Goal: Information Seeking & Learning: Learn about a topic

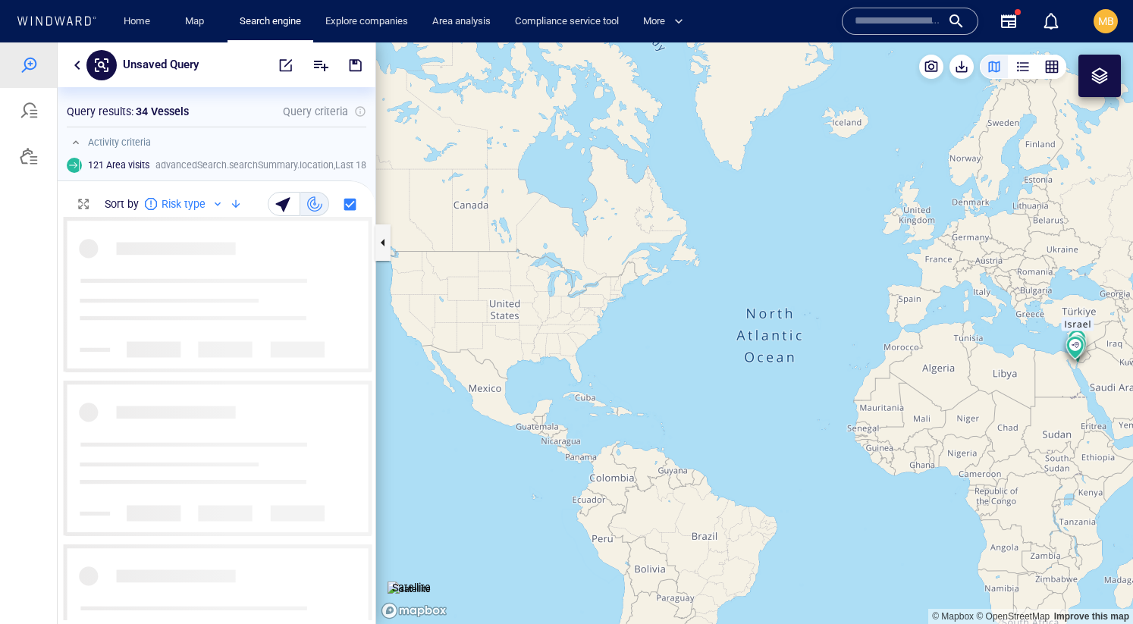
scroll to position [403, 318]
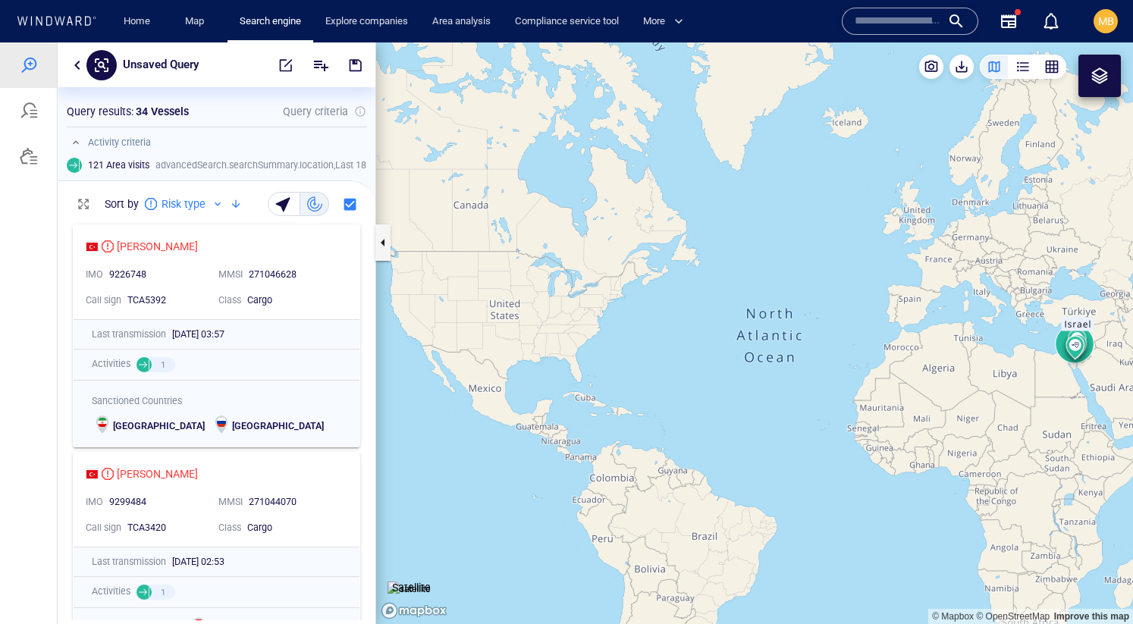
click at [1021, 67] on div "button" at bounding box center [1022, 66] width 15 height 15
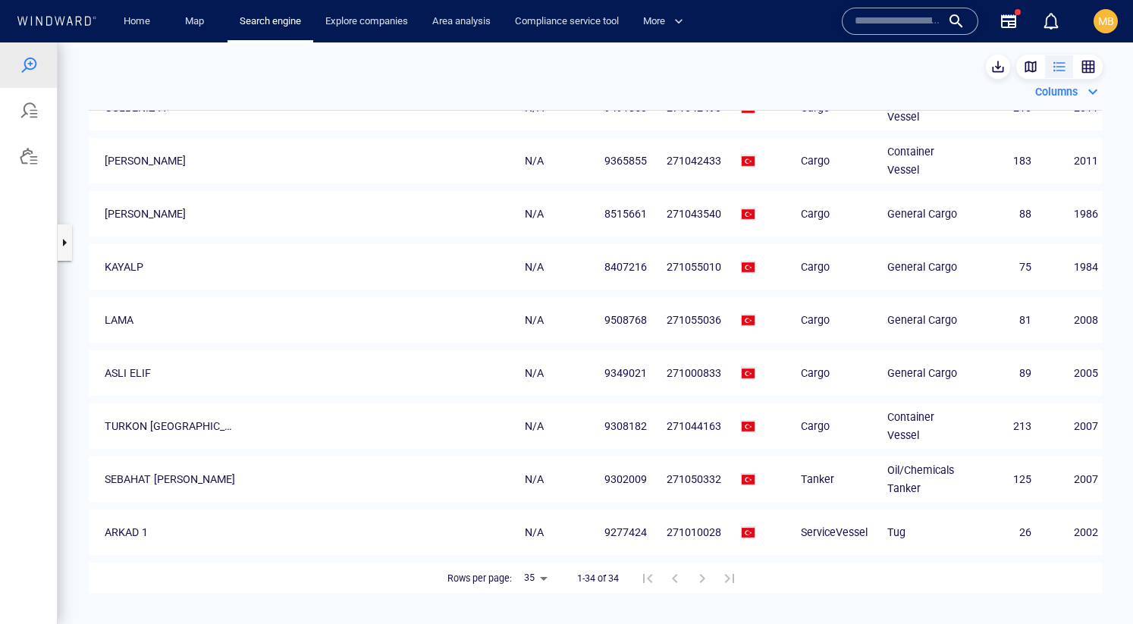
scroll to position [0, 0]
click at [547, 575] on body "Unsaved Query Something went wrong An error occurred while searching for the en…" at bounding box center [566, 332] width 1133 height 581
click at [707, 530] on div at bounding box center [566, 332] width 1133 height 581
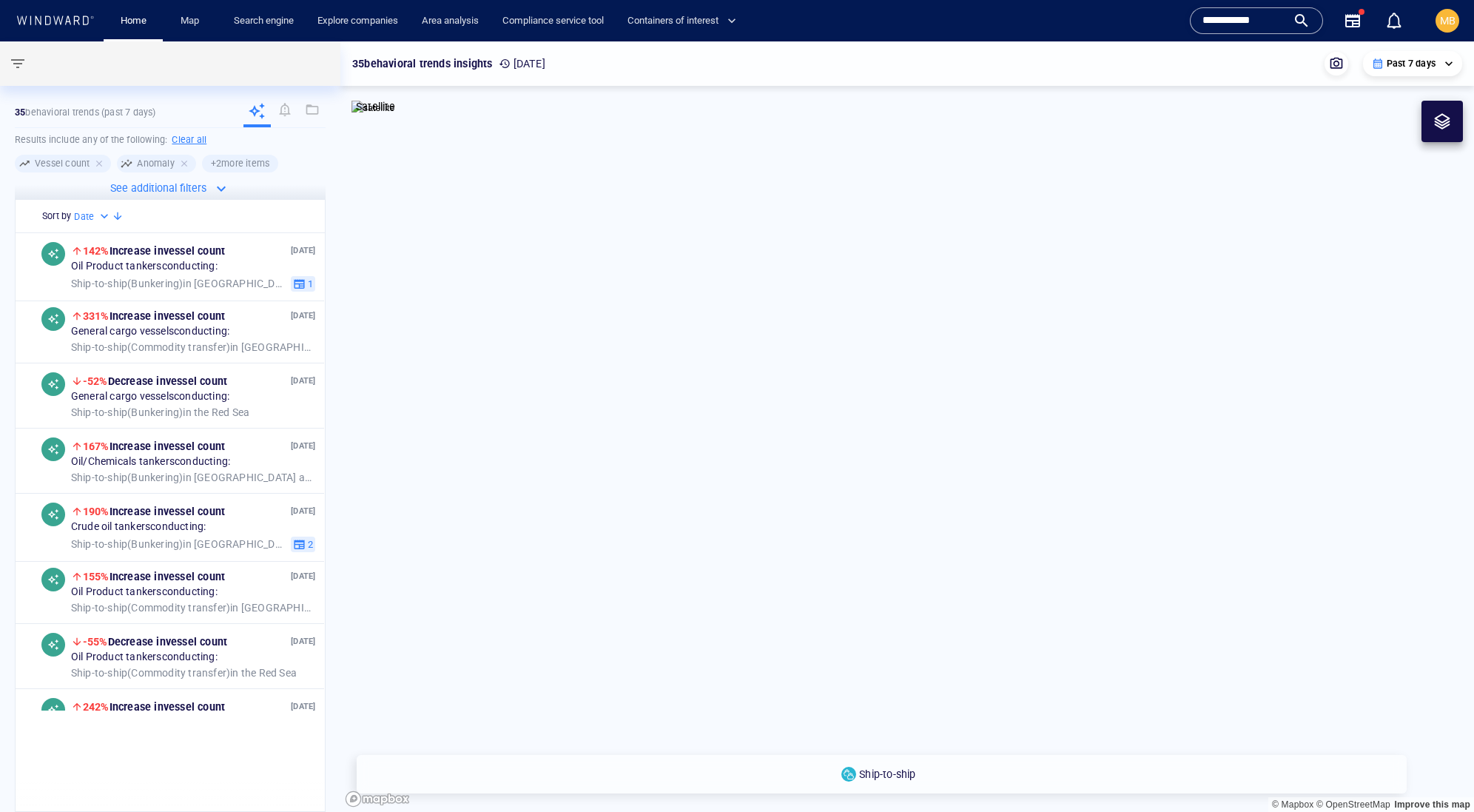
click at [1229, 23] on input "**********" at bounding box center [1245, 20] width 84 height 22
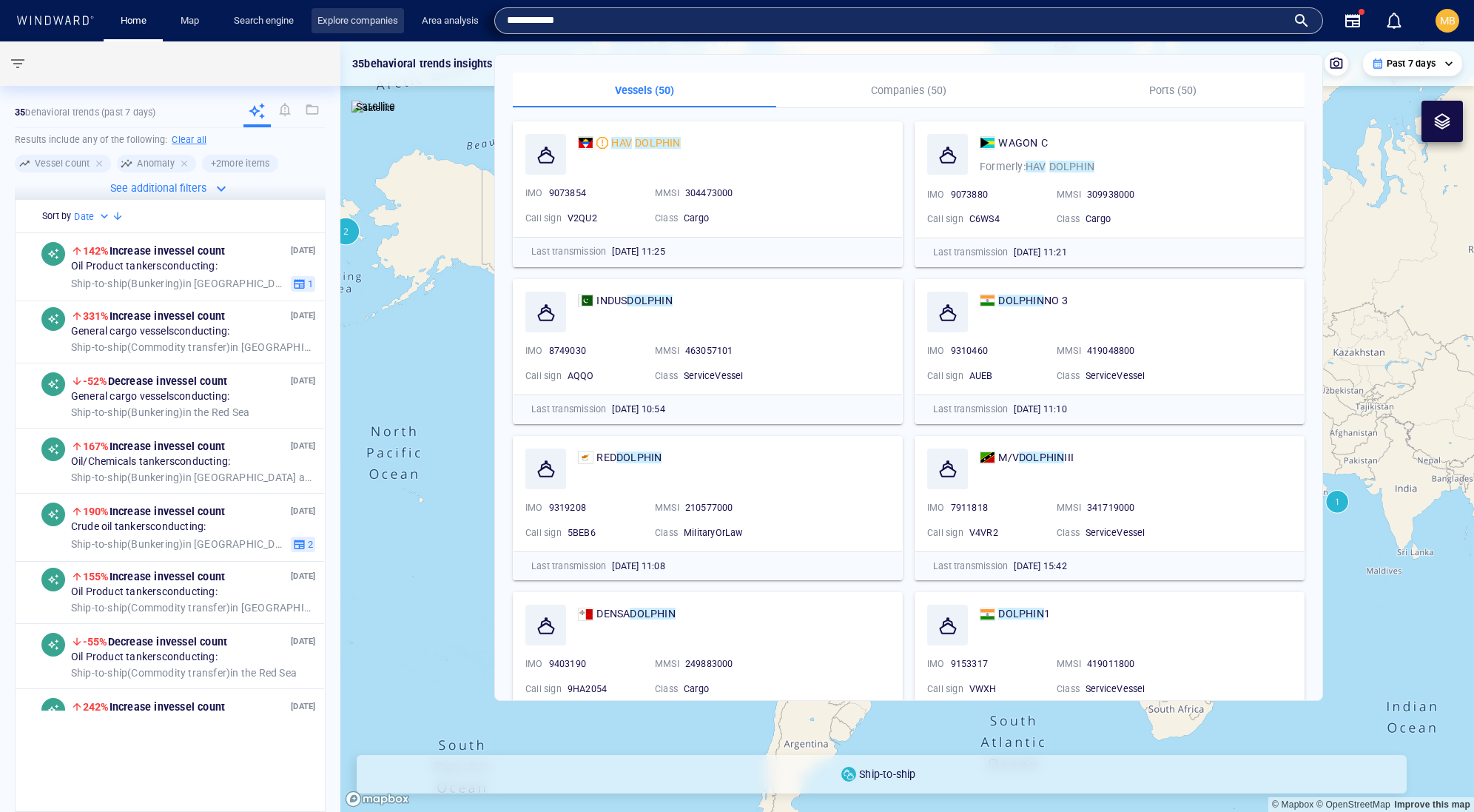
drag, startPoint x: 595, startPoint y: 22, endPoint x: 470, endPoint y: 19, distance: 125.0
click at [470, 19] on div "**********" at bounding box center [739, 20] width 1453 height 41
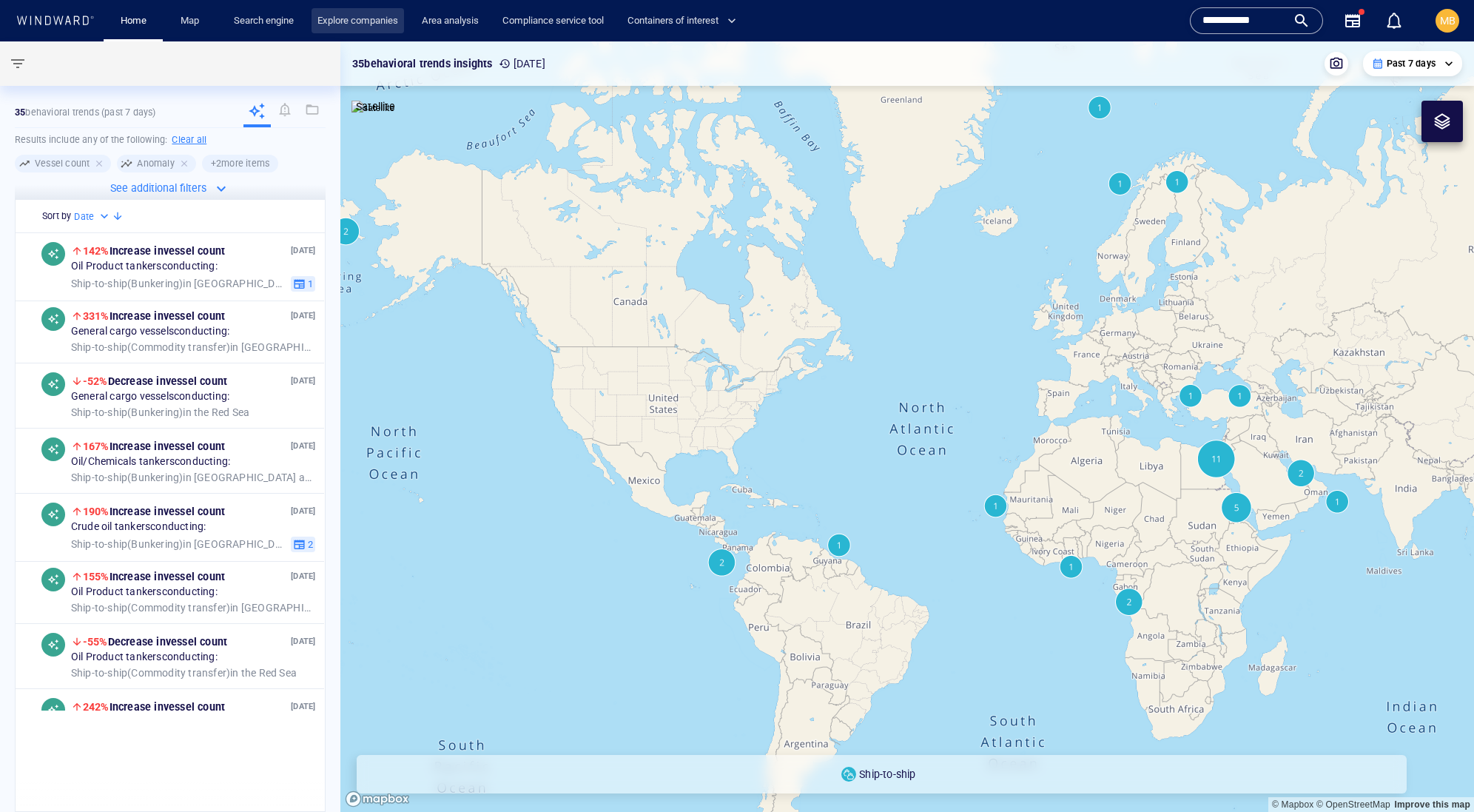
paste input "text"
click at [1285, 21] on div "*********" at bounding box center [1256, 20] width 108 height 22
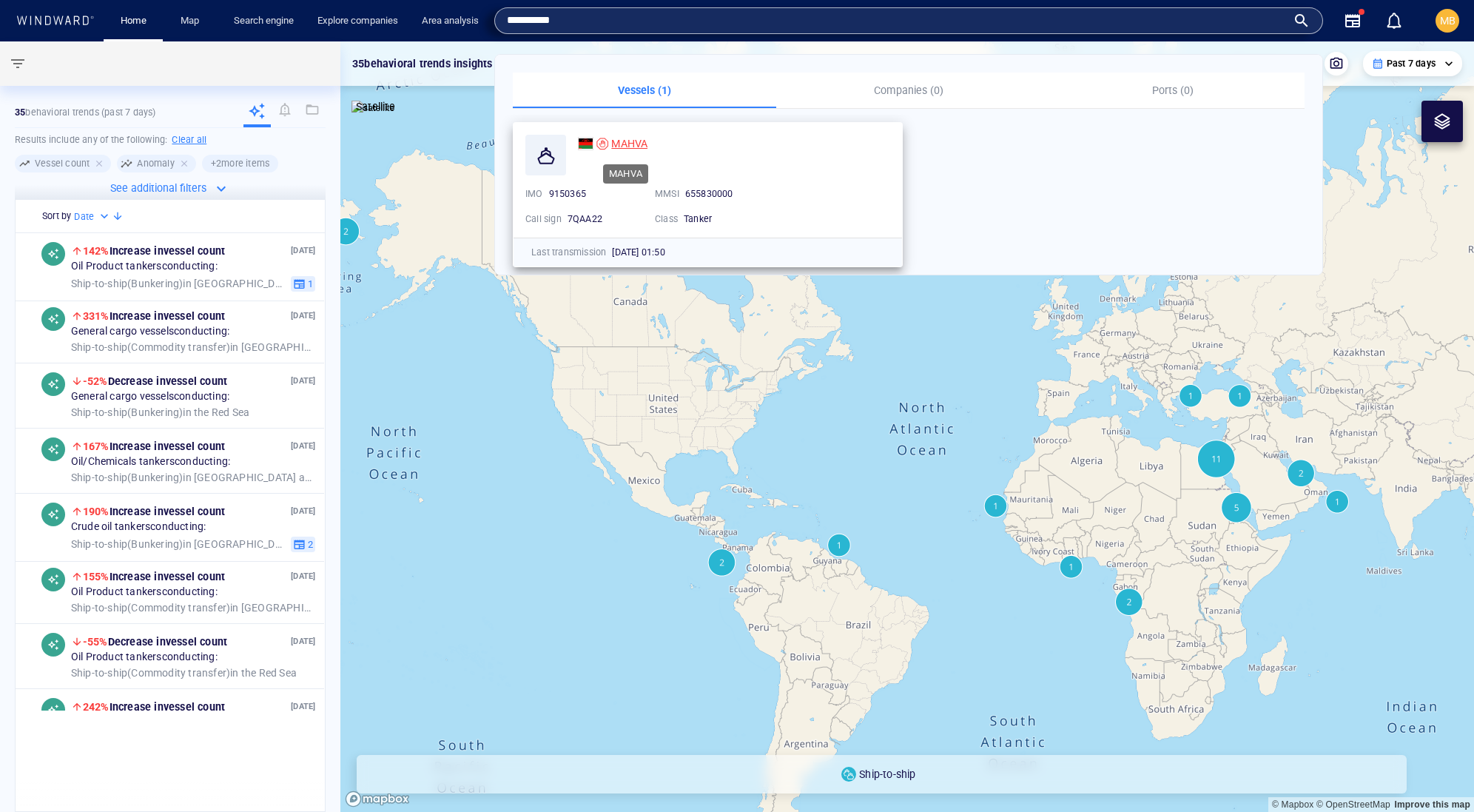
type input "*********"
click at [644, 140] on span "MAHVA" at bounding box center [629, 143] width 36 height 12
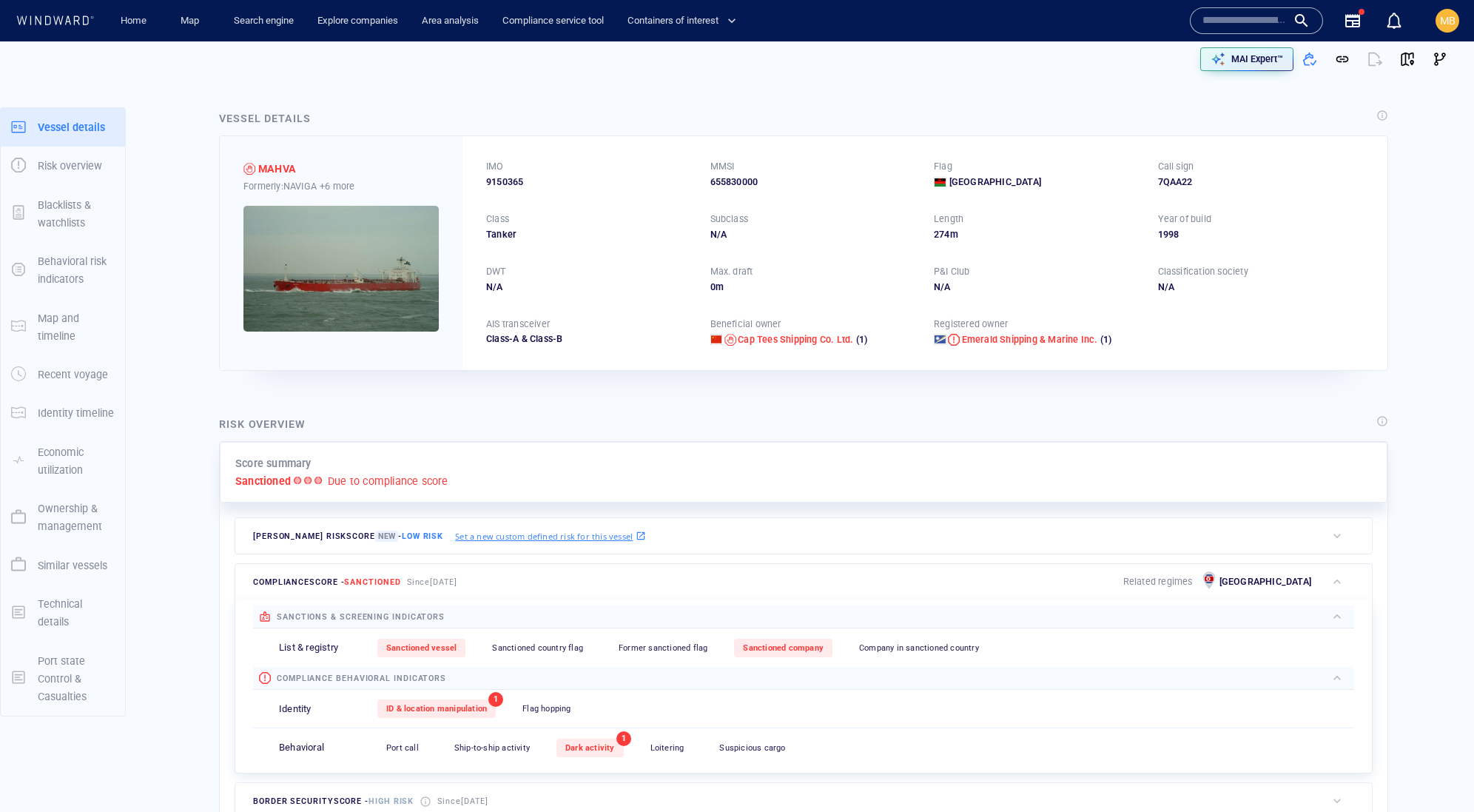
click at [806, 188] on div "655830000" at bounding box center [814, 183] width 207 height 14
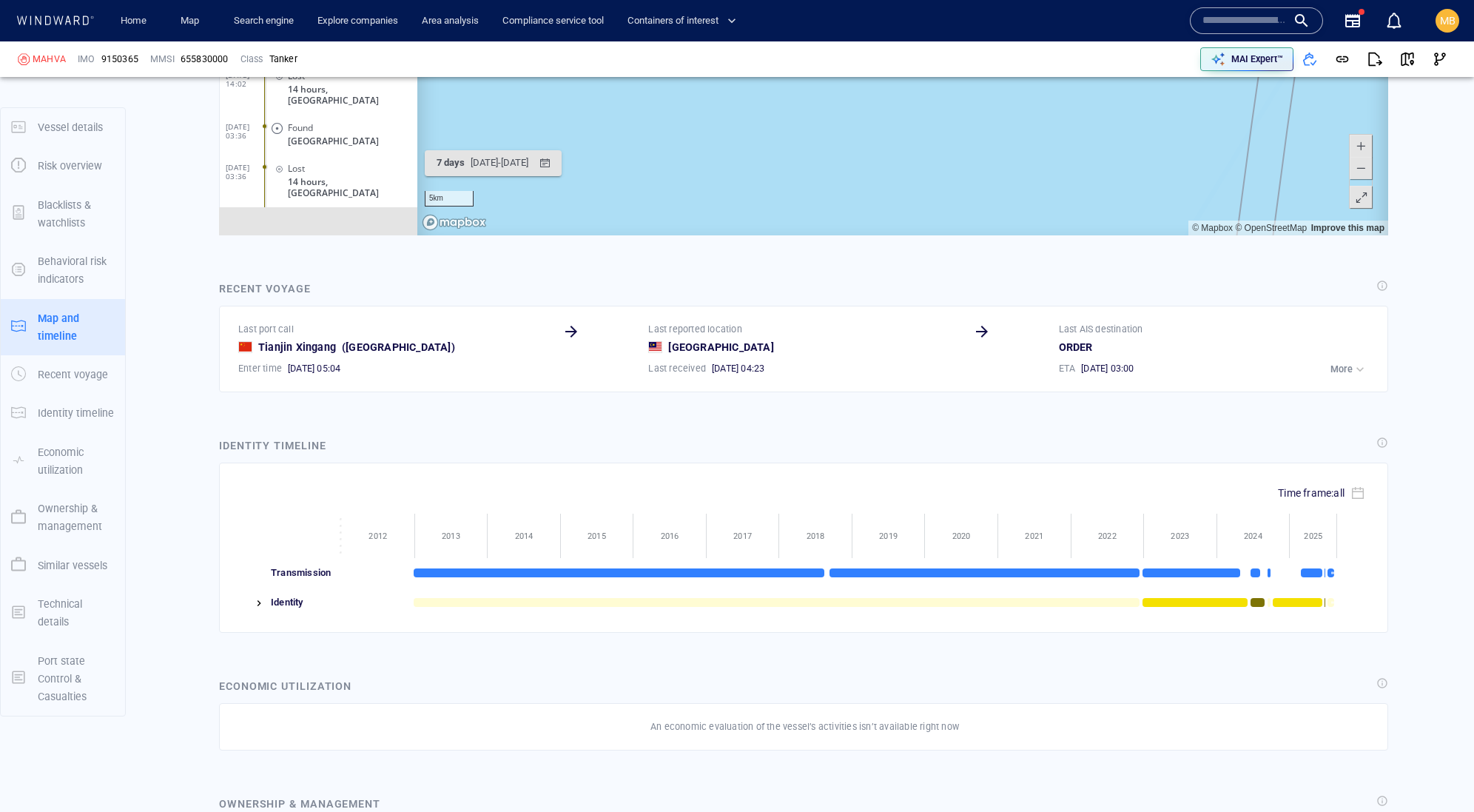
scroll to position [1715, 0]
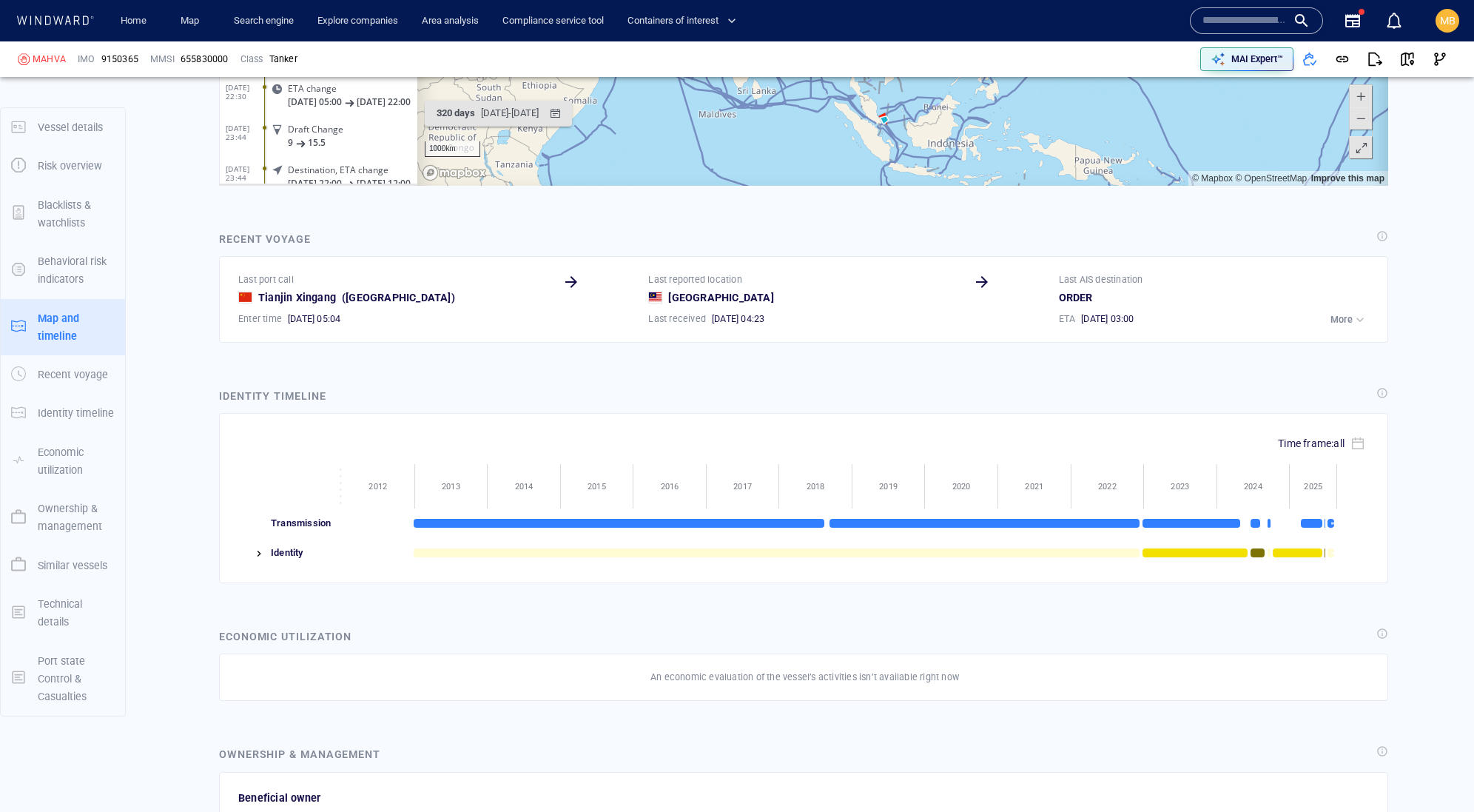
scroll to position [854, 0]
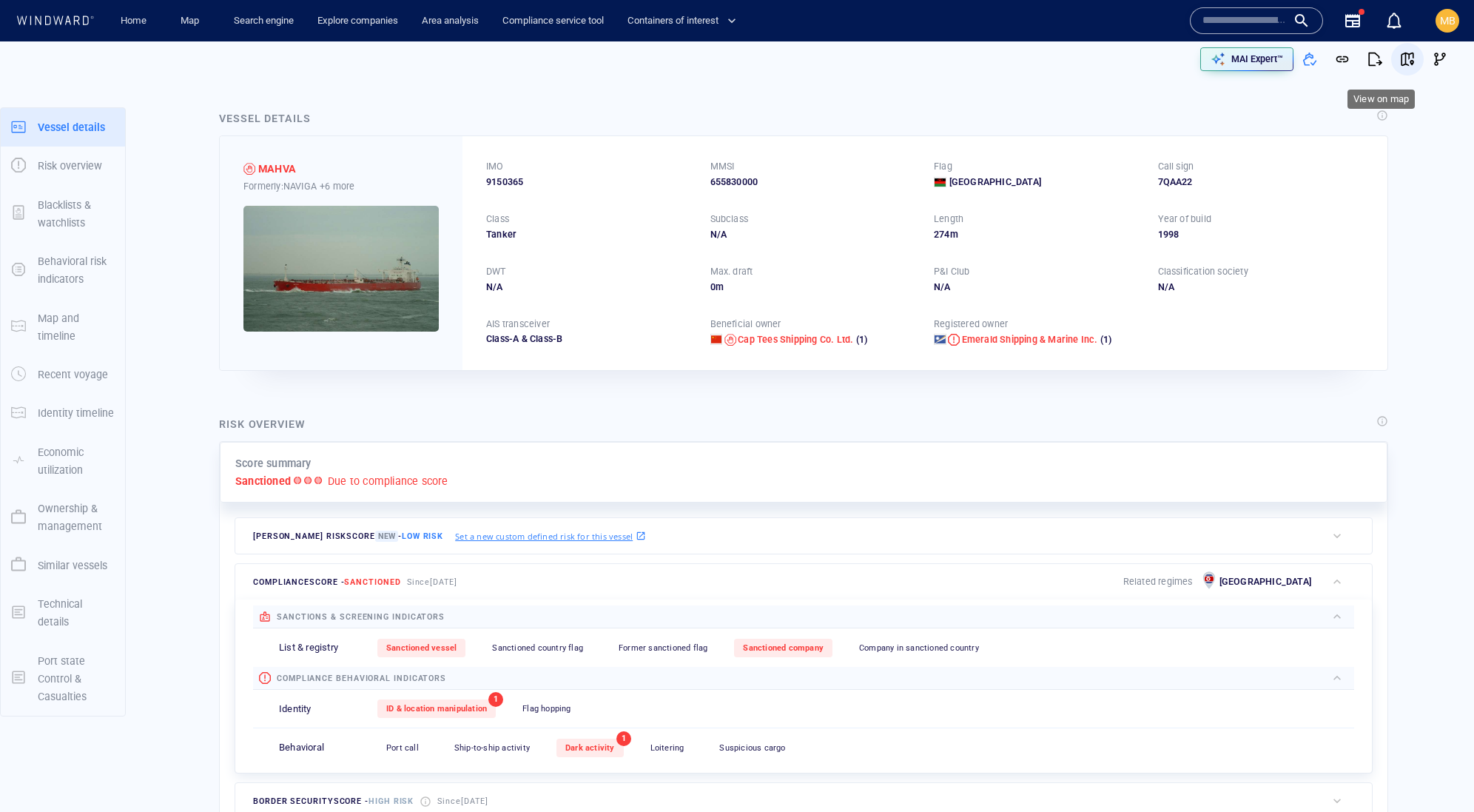
click at [1401, 58] on span "button" at bounding box center [1407, 59] width 15 height 15
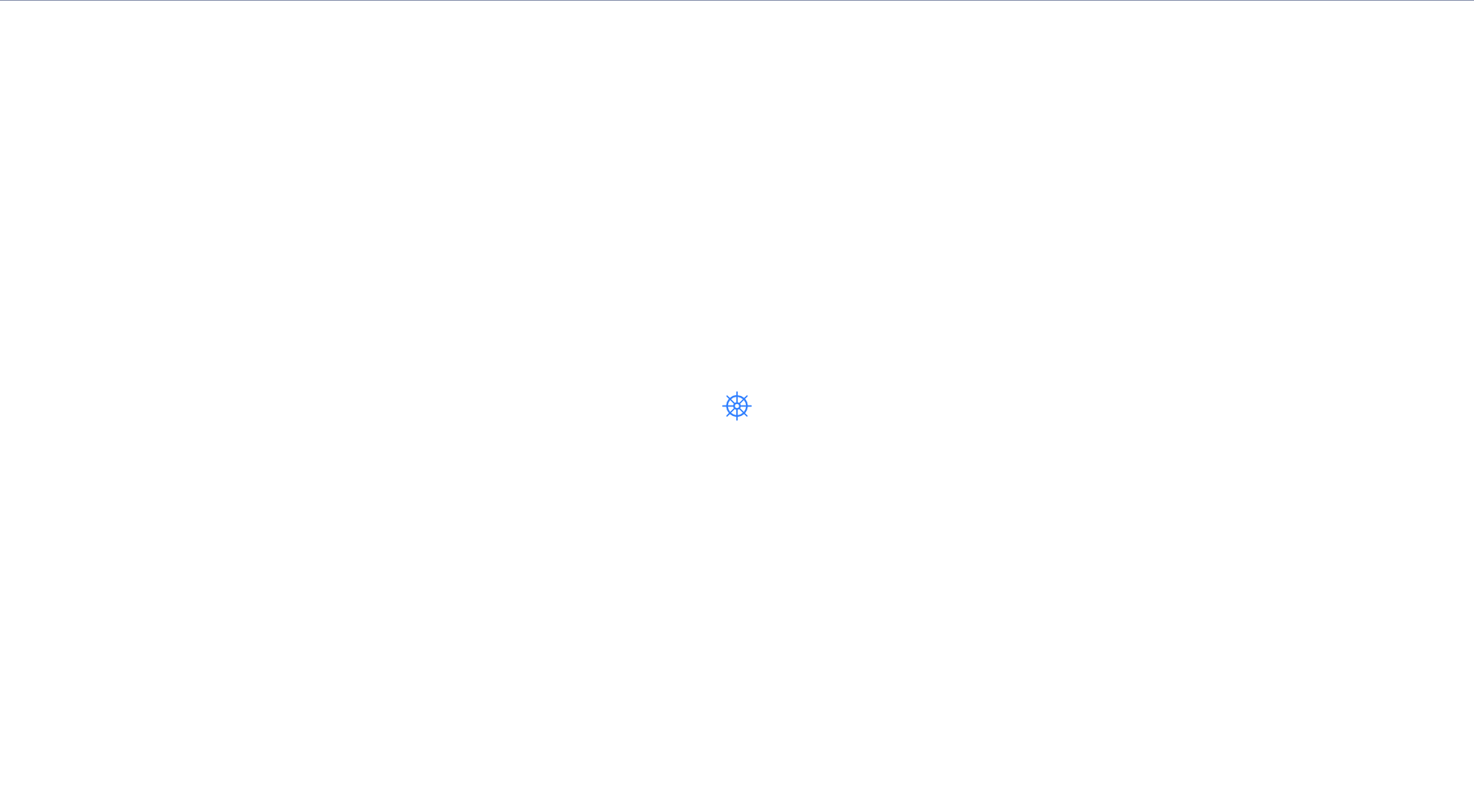
click at [1004, 379] on div at bounding box center [737, 406] width 1474 height 812
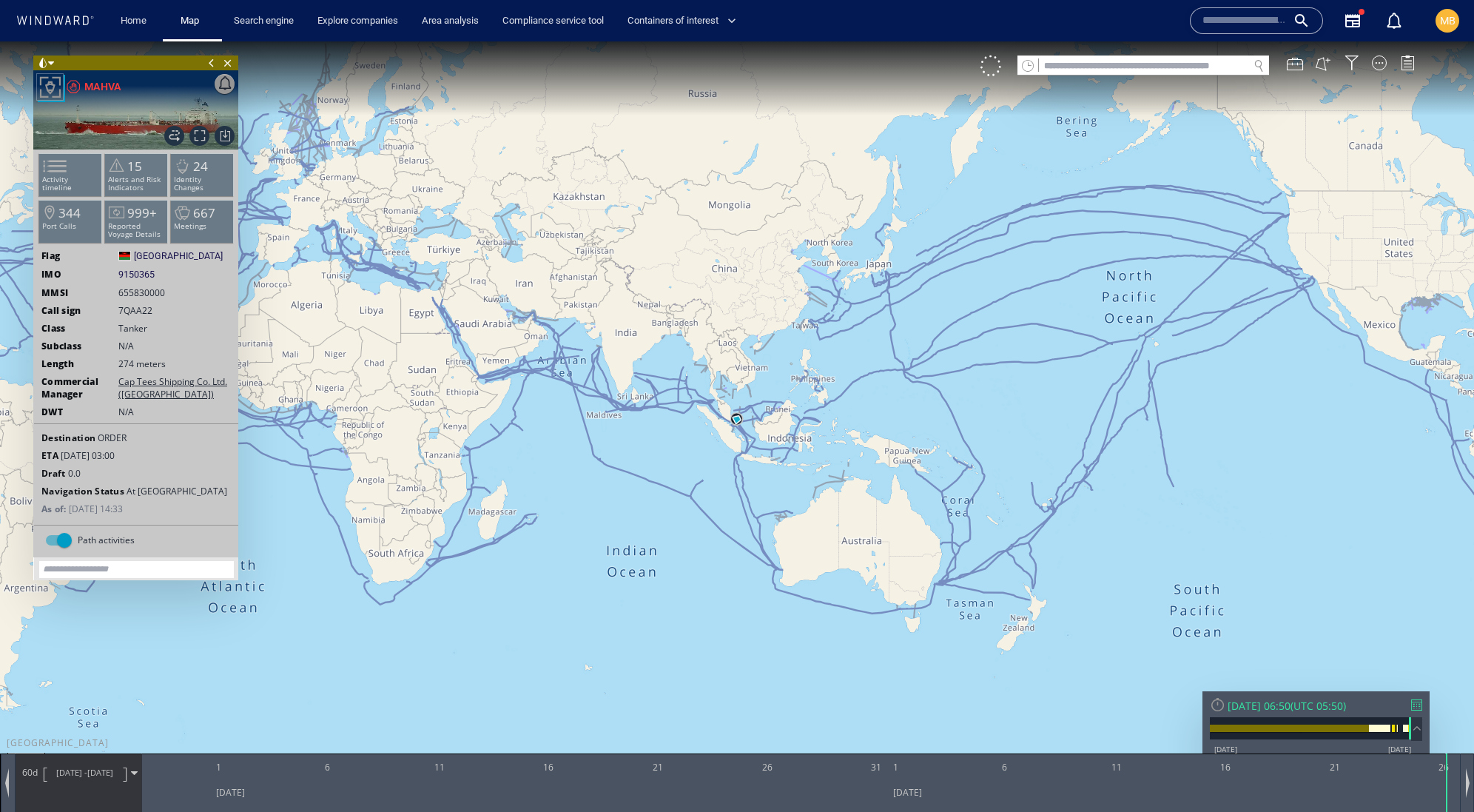
click at [1082, 72] on input "text" at bounding box center [1143, 66] width 210 height 20
paste input "*********"
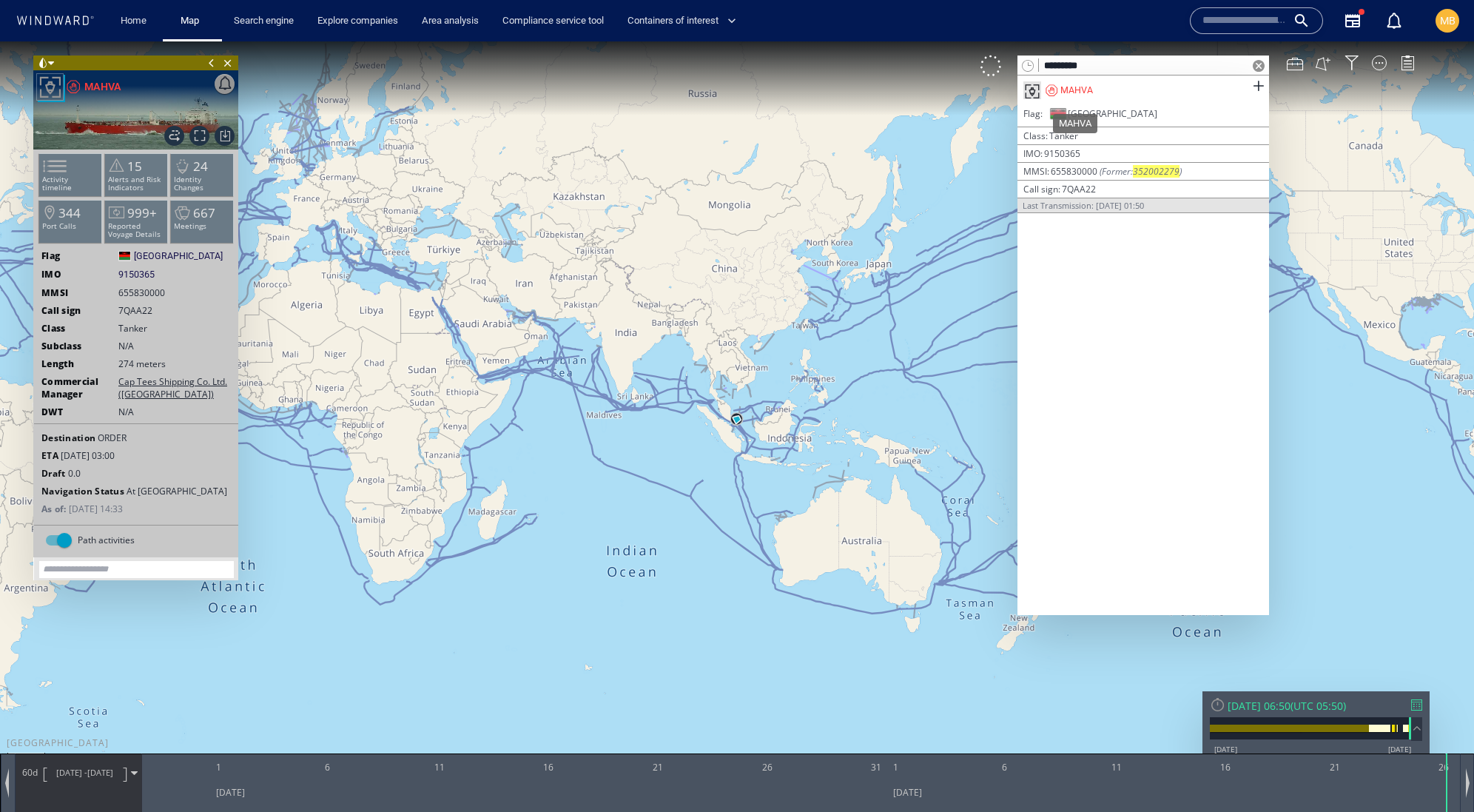
type input "*********"
click at [1089, 87] on div "MAHVA" at bounding box center [1076, 91] width 32 height 14
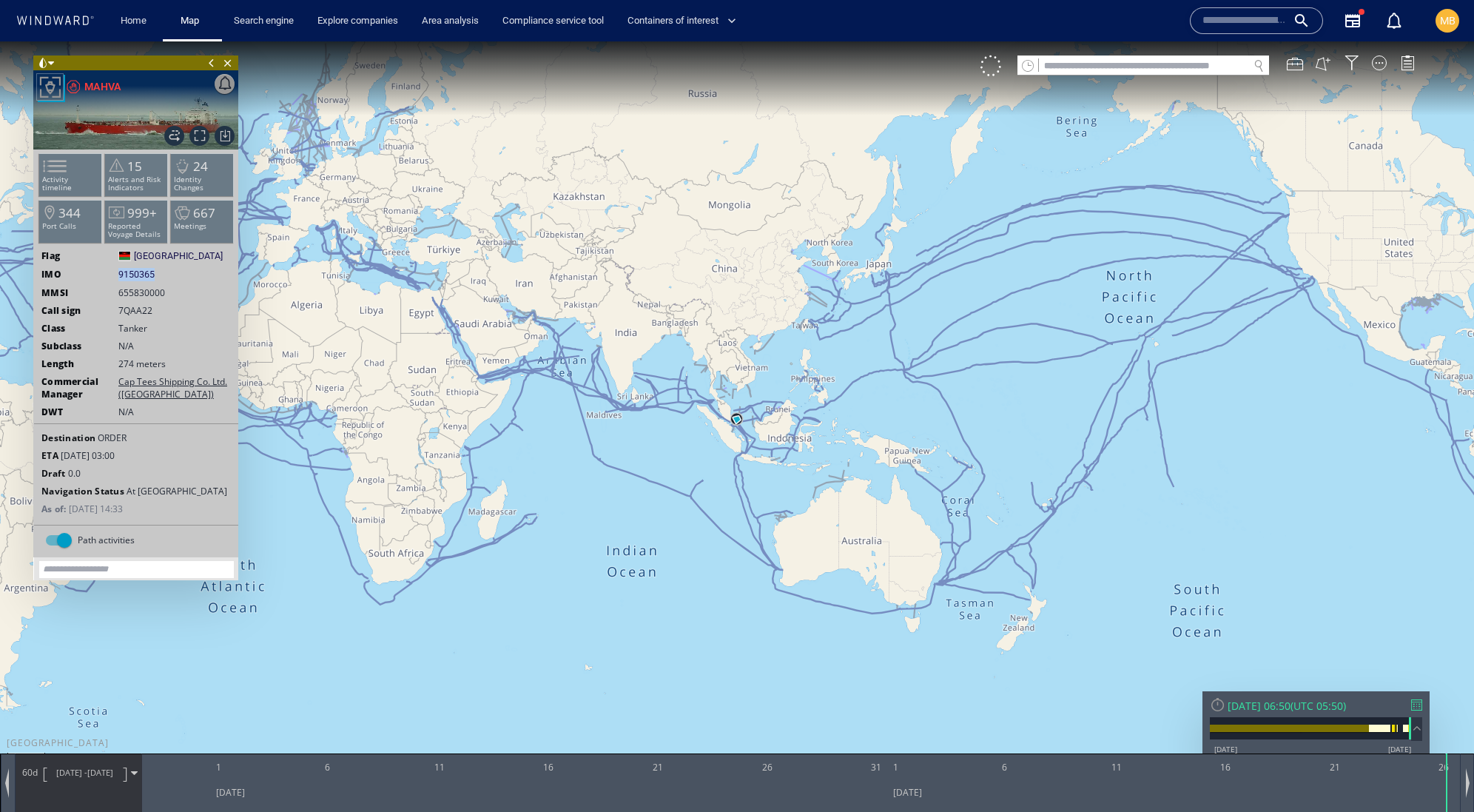
drag, startPoint x: 184, startPoint y: 290, endPoint x: 116, endPoint y: 291, distance: 68.0
click at [116, 281] on div "IMO 9150365 9150365" at bounding box center [136, 274] width 204 height 14
copy span "9150365"
click at [1109, 69] on input "text" at bounding box center [1143, 66] width 210 height 20
type input "****"
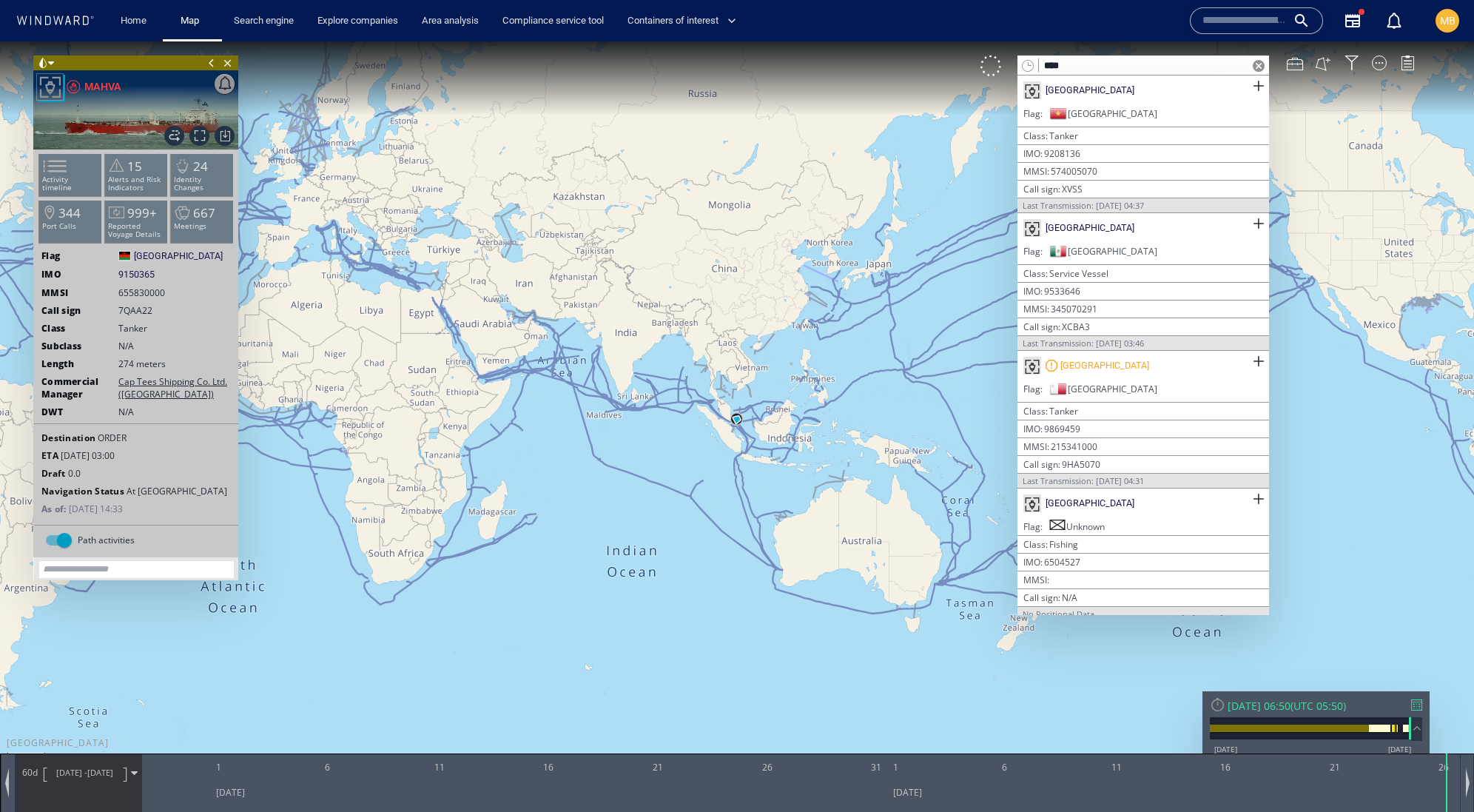
click at [1104, 120] on span "[GEOGRAPHIC_DATA]" at bounding box center [1113, 113] width 90 height 13
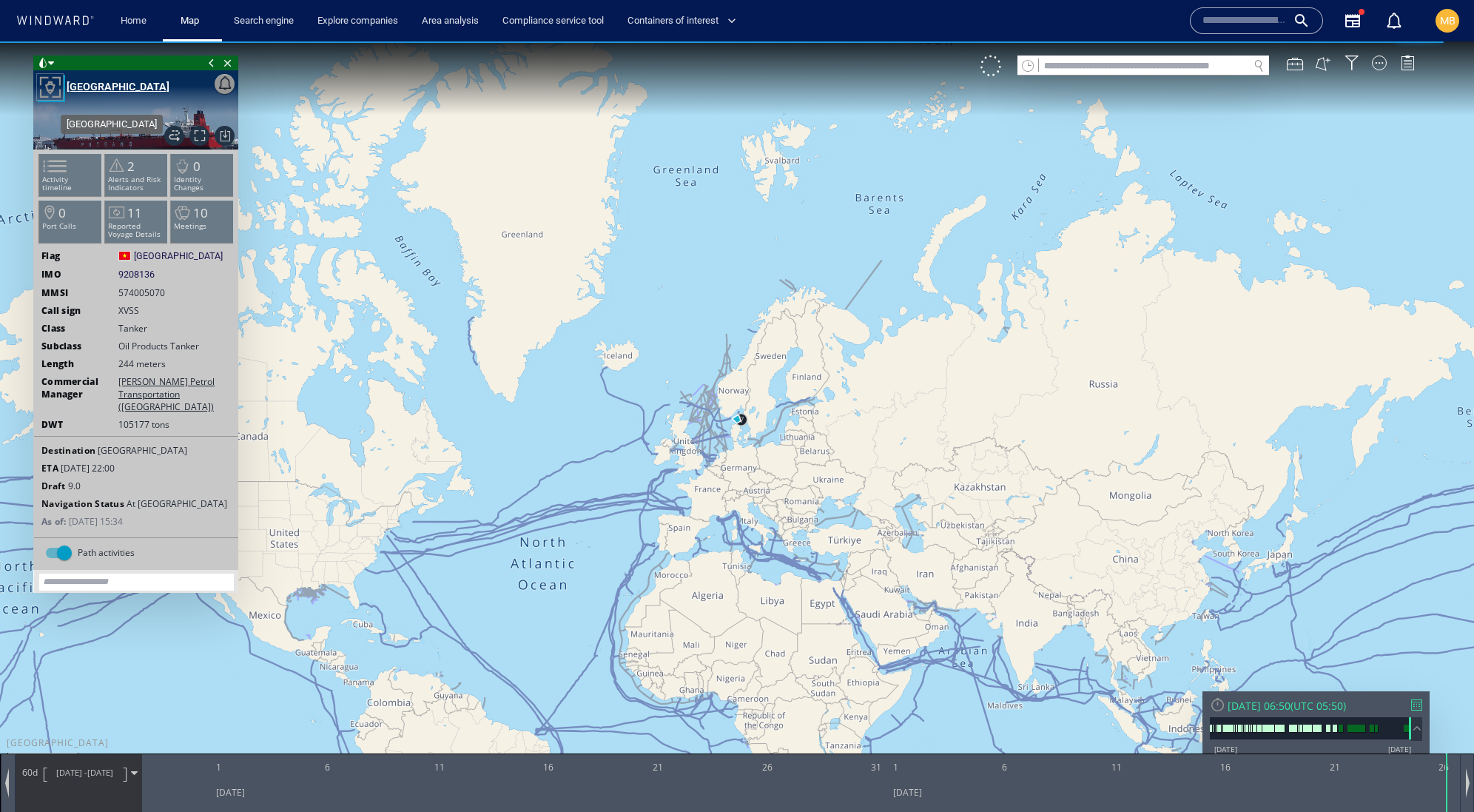
click at [89, 94] on div "[GEOGRAPHIC_DATA]" at bounding box center [117, 87] width 102 height 18
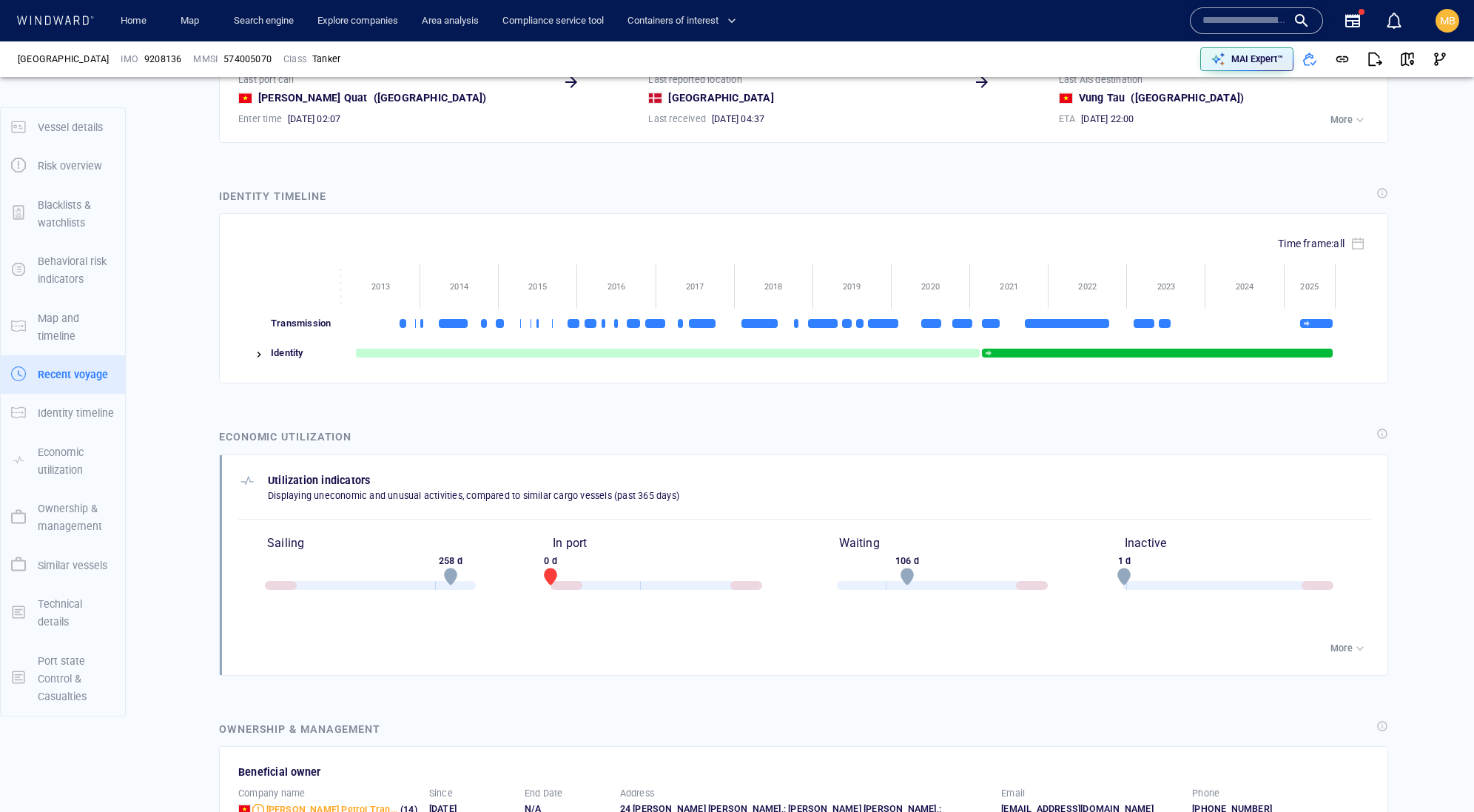
scroll to position [4001, 0]
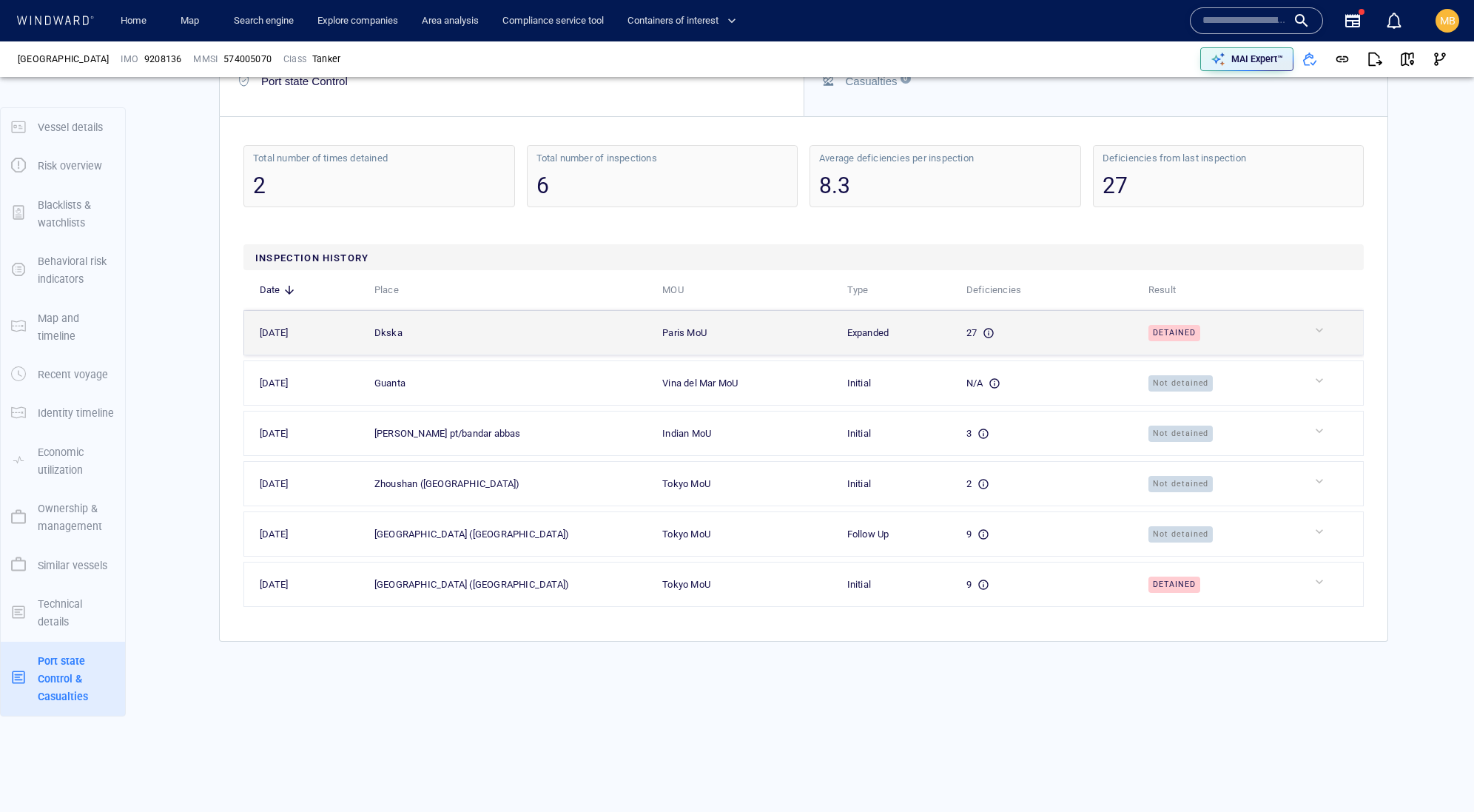
scroll to position [130074, 0]
click at [500, 330] on div "Dkska" at bounding box center [509, 333] width 268 height 17
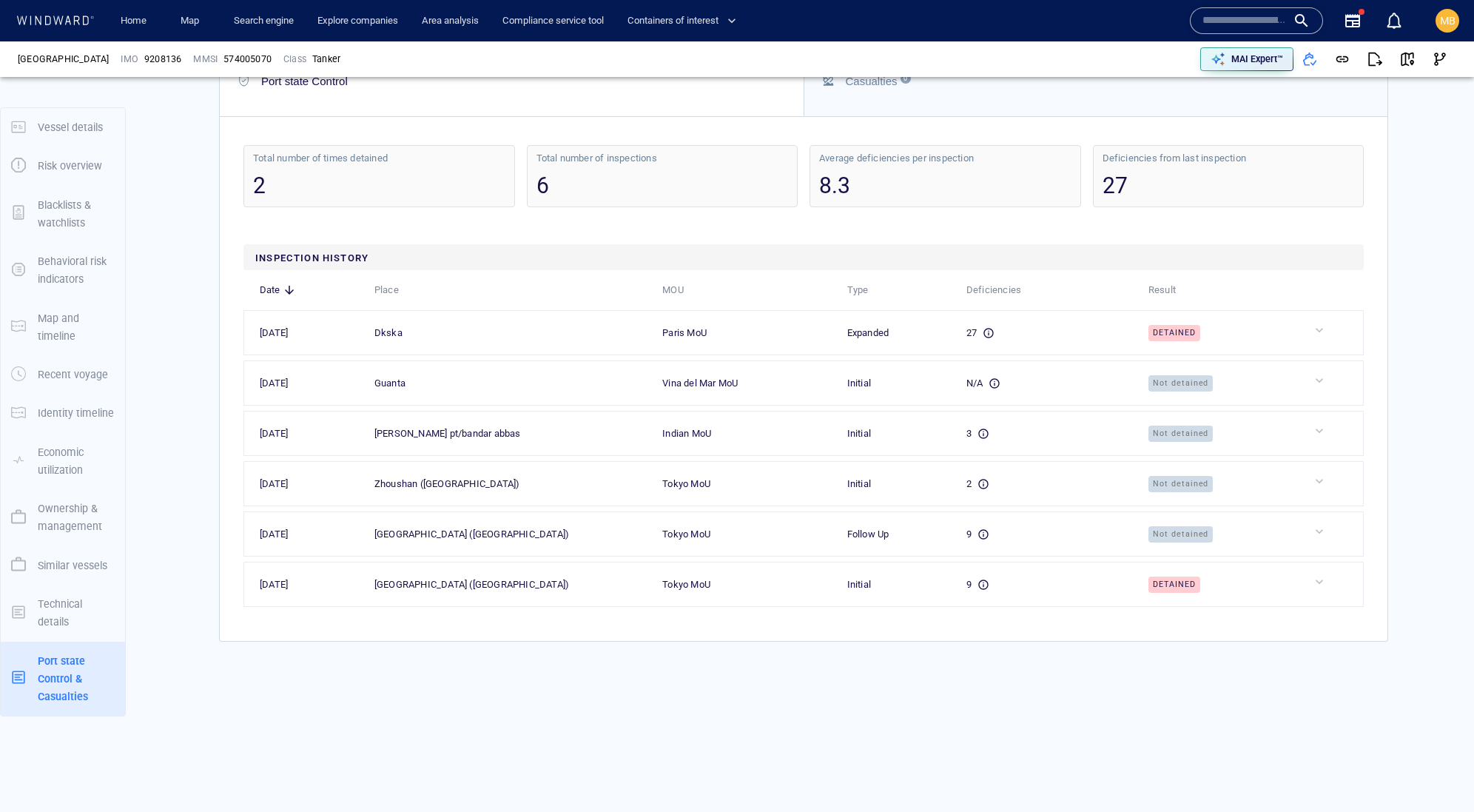
scroll to position [3512, 0]
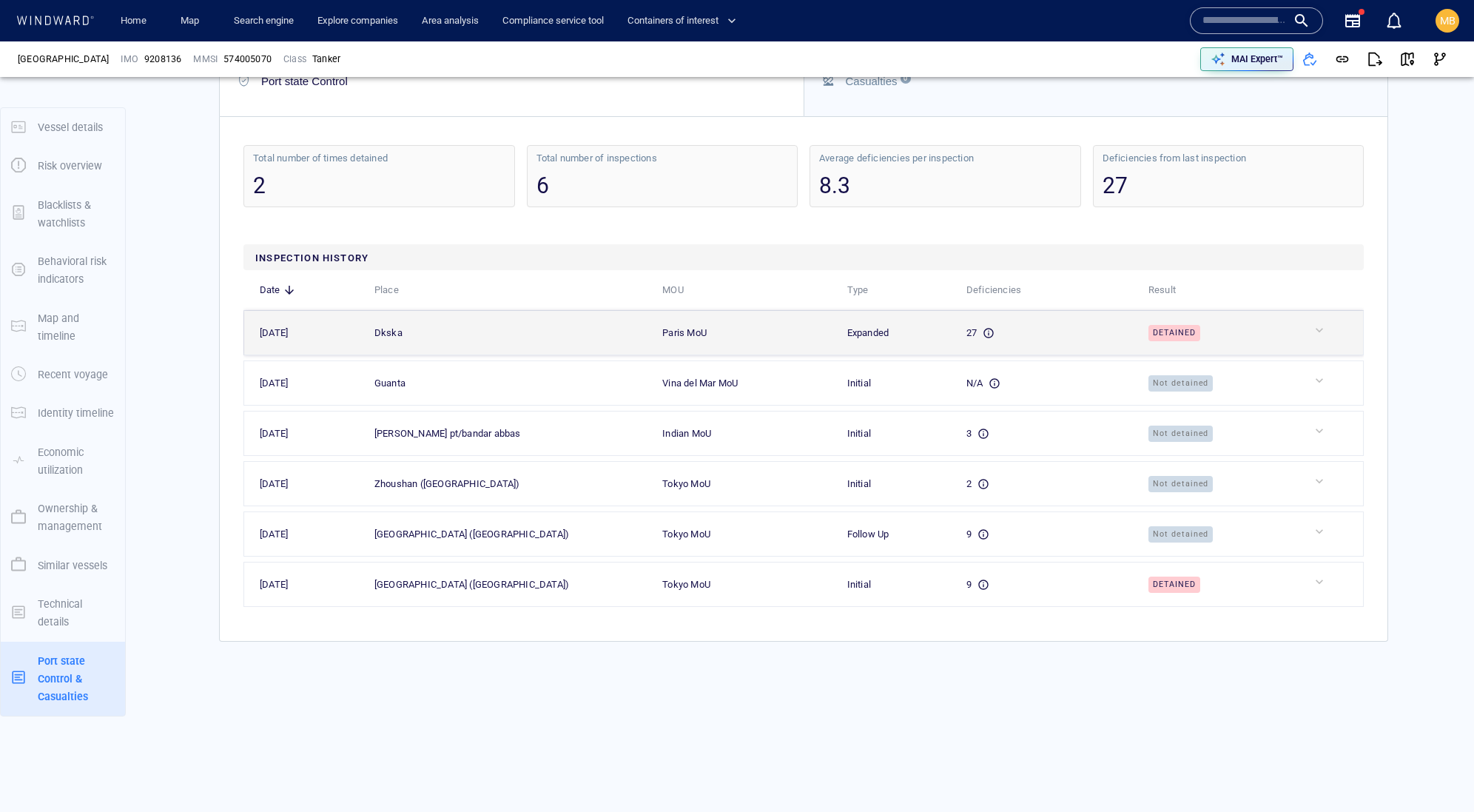
click at [402, 341] on div "Dkska" at bounding box center [389, 333] width 28 height 17
click at [1179, 341] on span "Detained" at bounding box center [1174, 333] width 52 height 17
click at [1335, 338] on div at bounding box center [1335, 330] width 48 height 15
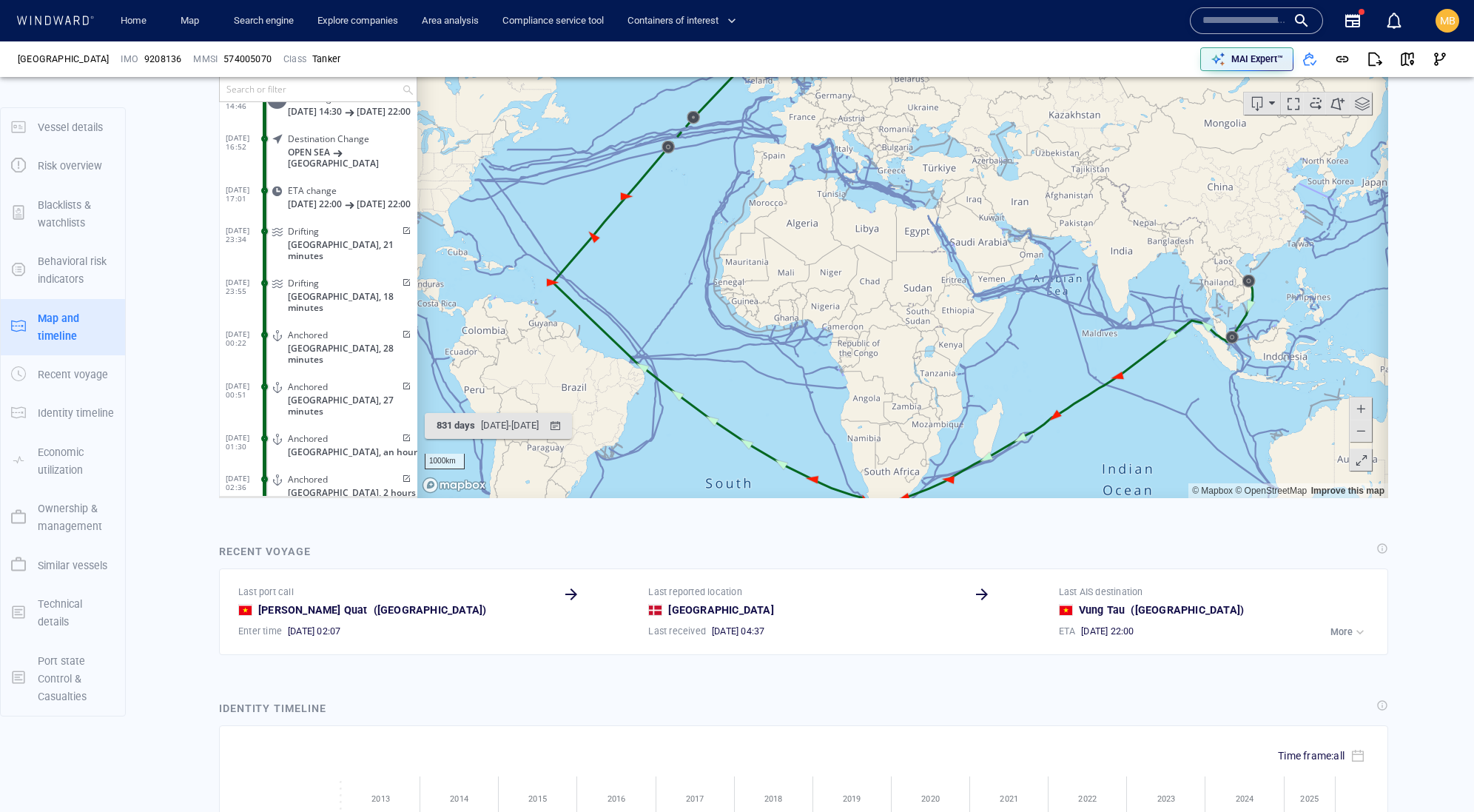
scroll to position [129850, 0]
click at [292, 75] on div "Activity timeline" at bounding box center [259, 64] width 65 height 22
click at [292, 71] on div "Activity timeline" at bounding box center [259, 64] width 65 height 22
click at [297, 101] on input "text" at bounding box center [310, 88] width 183 height 24
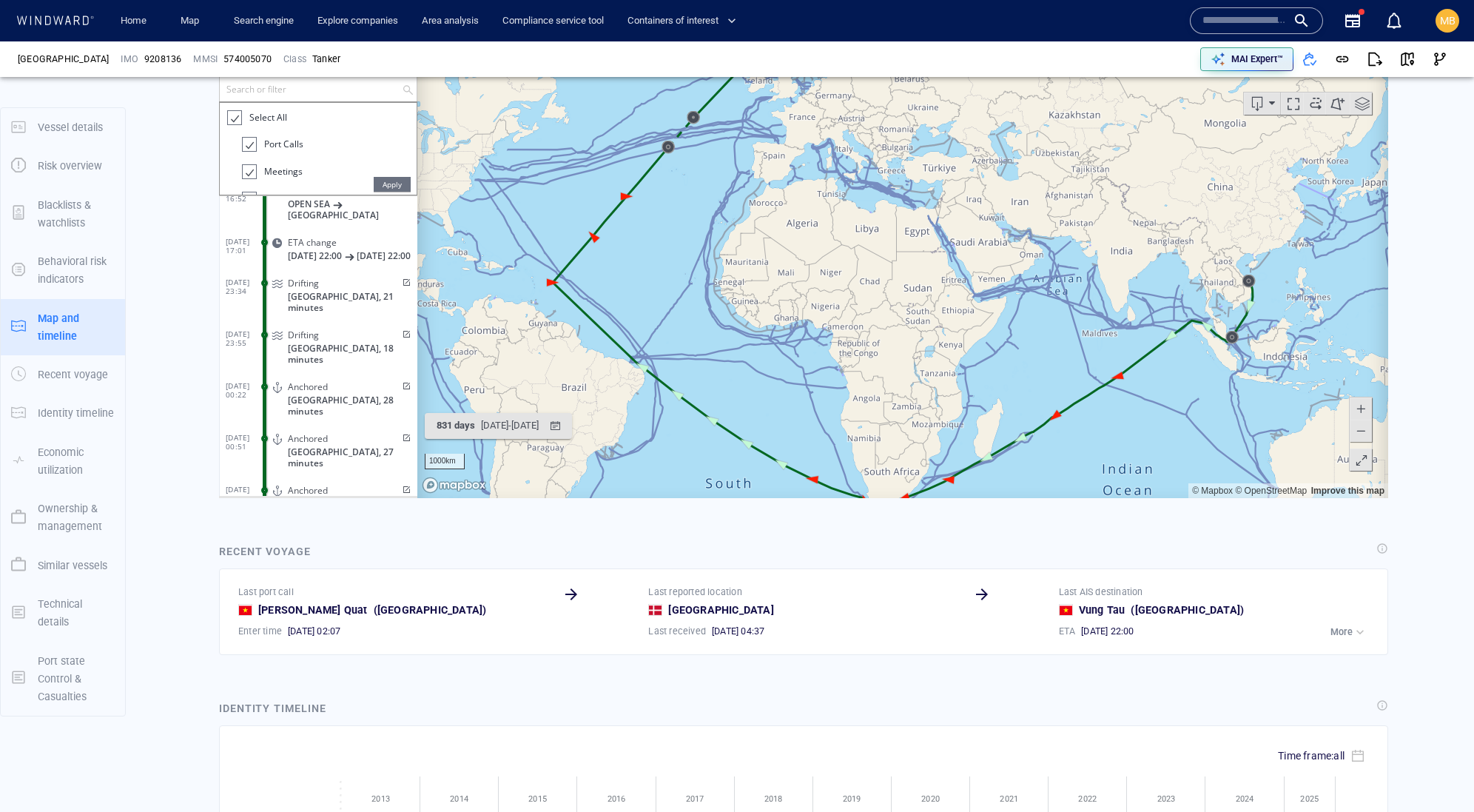
click at [229, 126] on div at bounding box center [233, 116] width 15 height 17
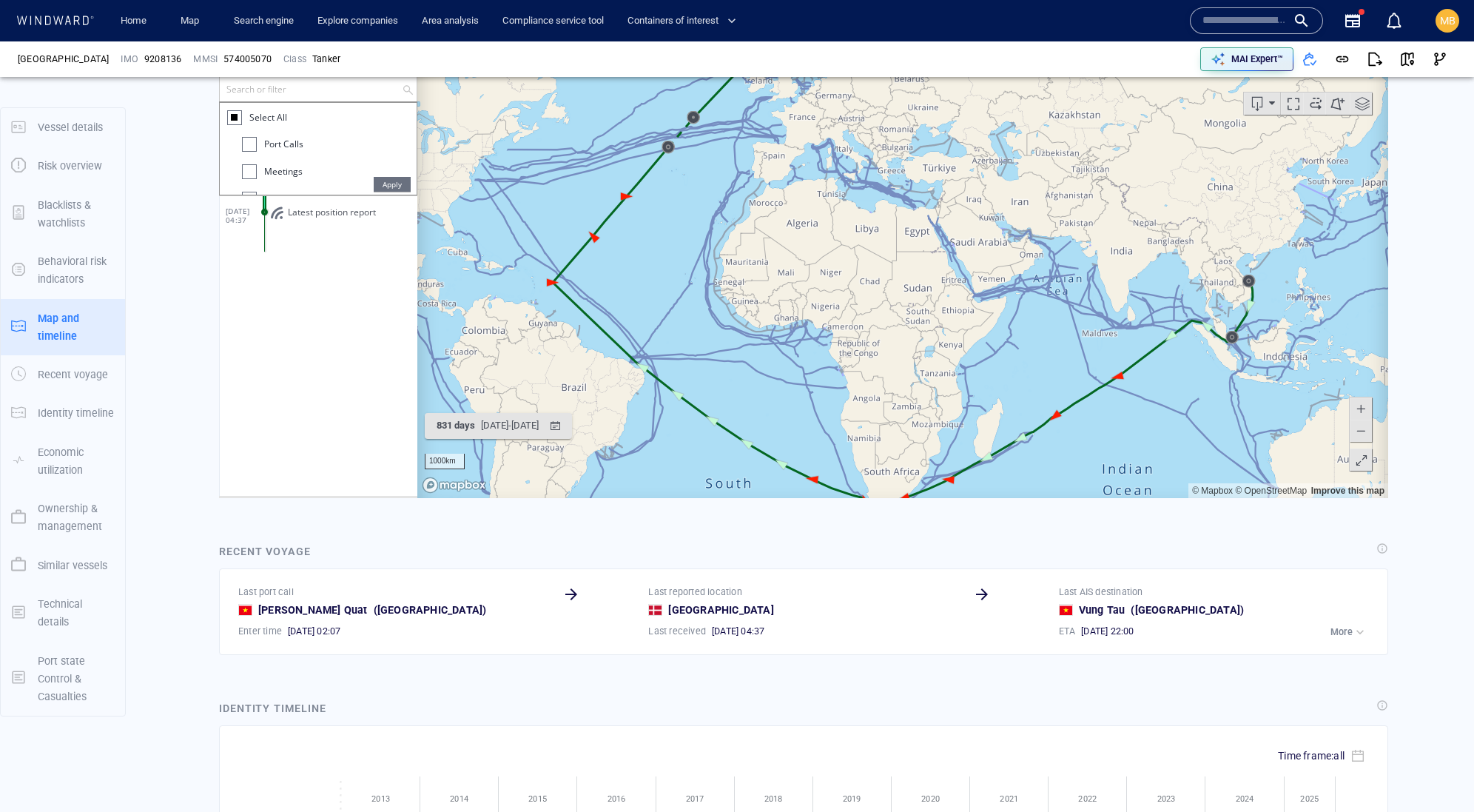
click at [253, 151] on div at bounding box center [249, 142] width 15 height 15
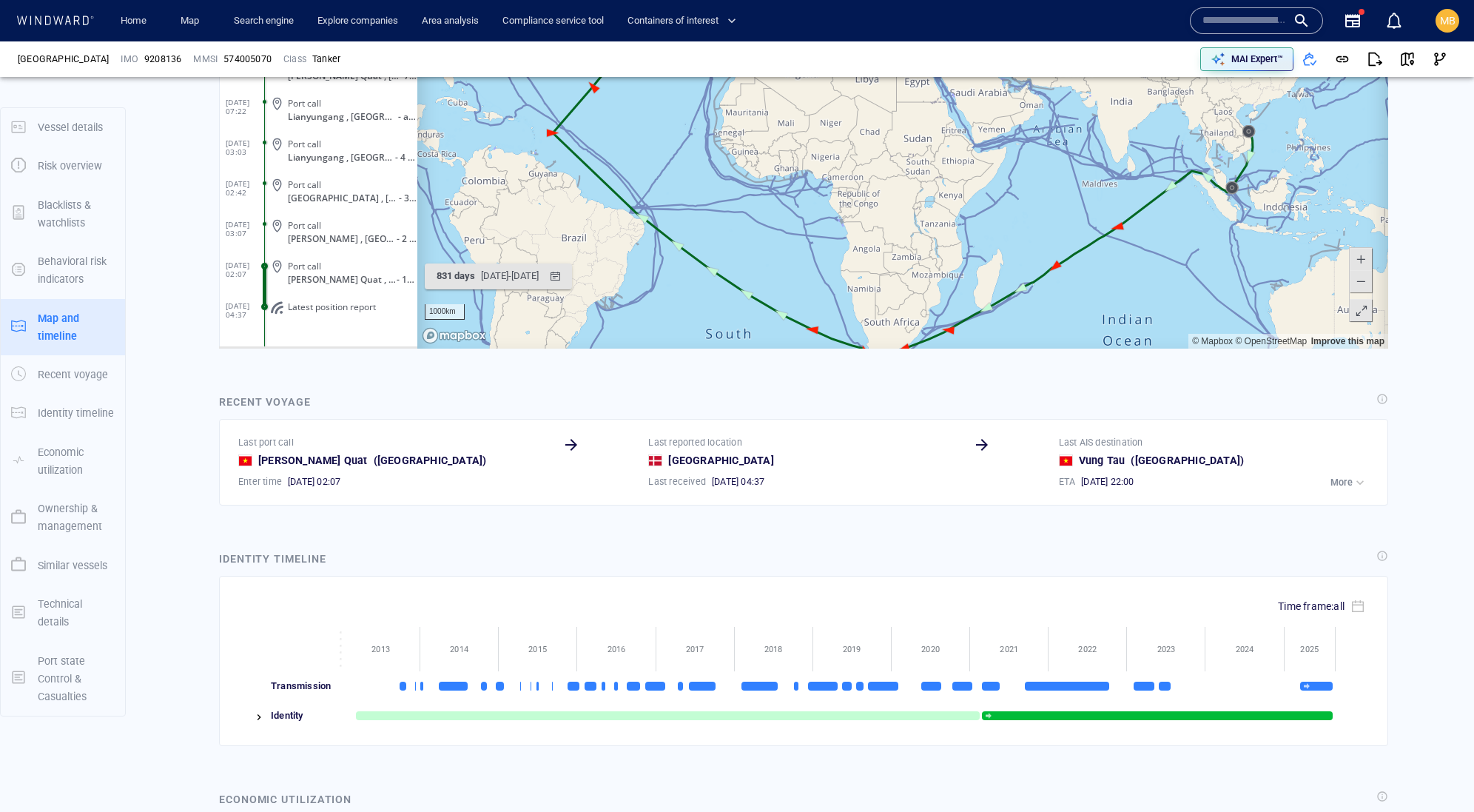
scroll to position [2635, 0]
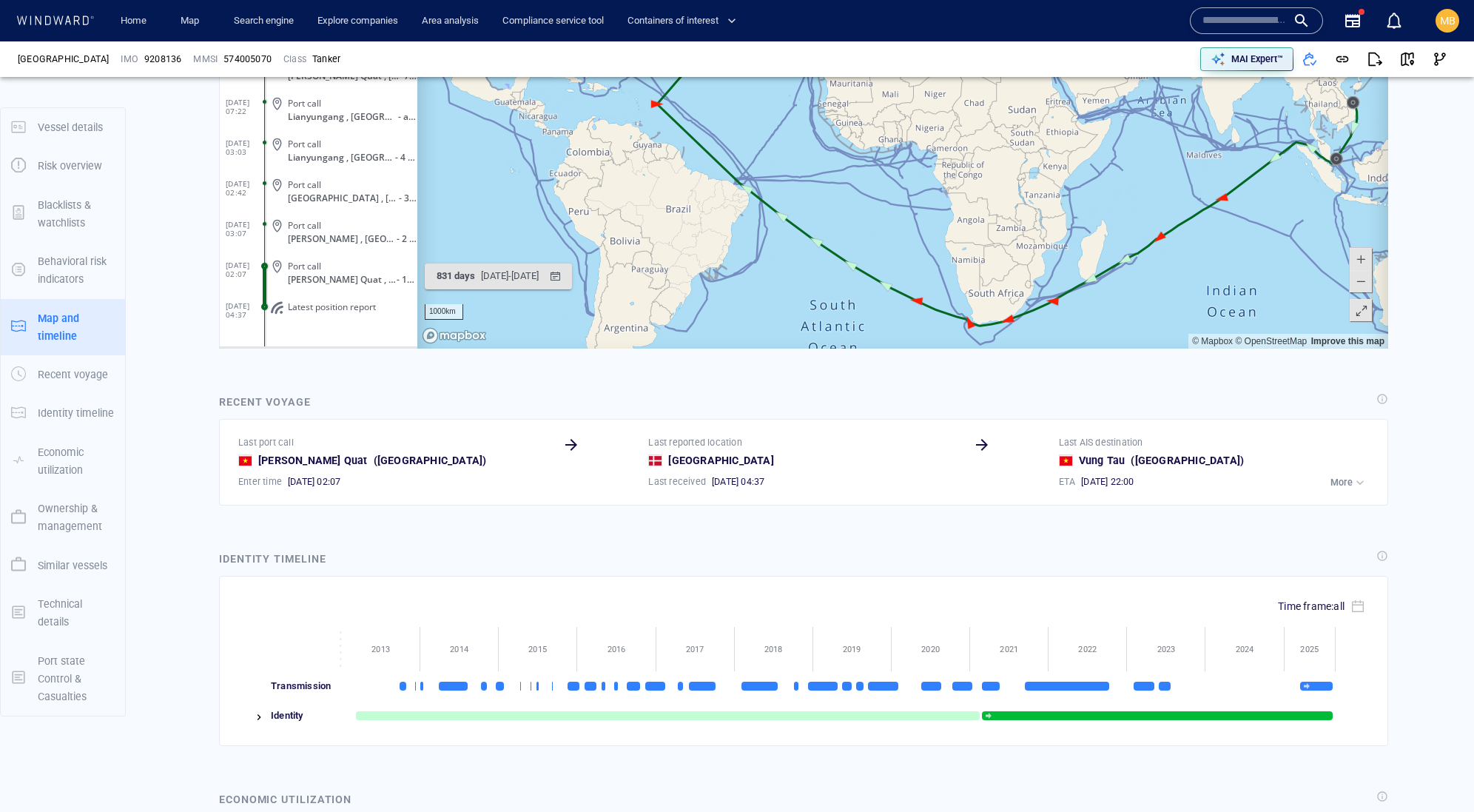
drag, startPoint x: 1022, startPoint y: 168, endPoint x: 1126, endPoint y: 140, distance: 107.7
click at [1126, 140] on canvas "Map" at bounding box center [903, 119] width 971 height 459
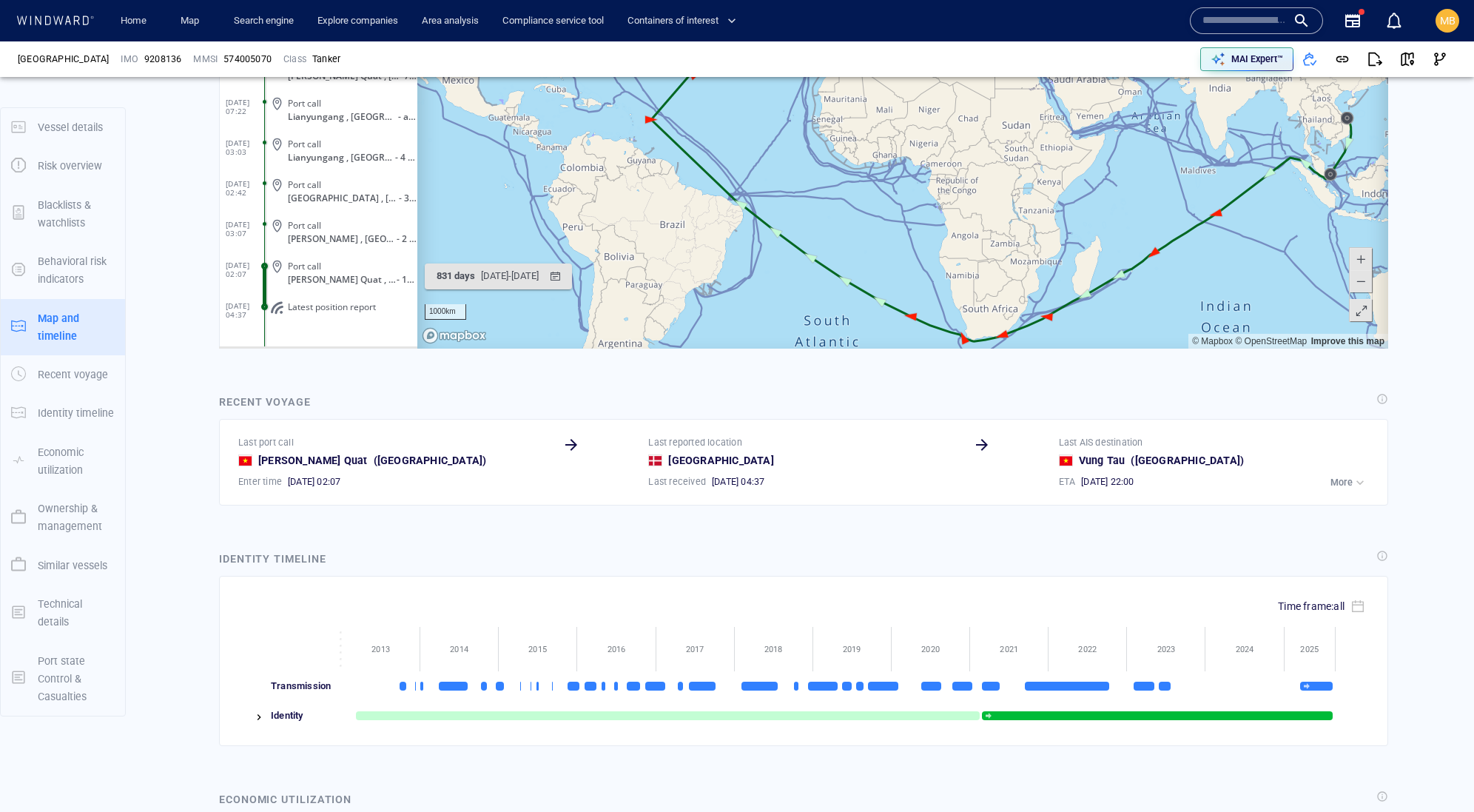
drag, startPoint x: 837, startPoint y: 174, endPoint x: 800, endPoint y: 242, distance: 77.4
click at [802, 240] on canvas "Map" at bounding box center [903, 119] width 971 height 459
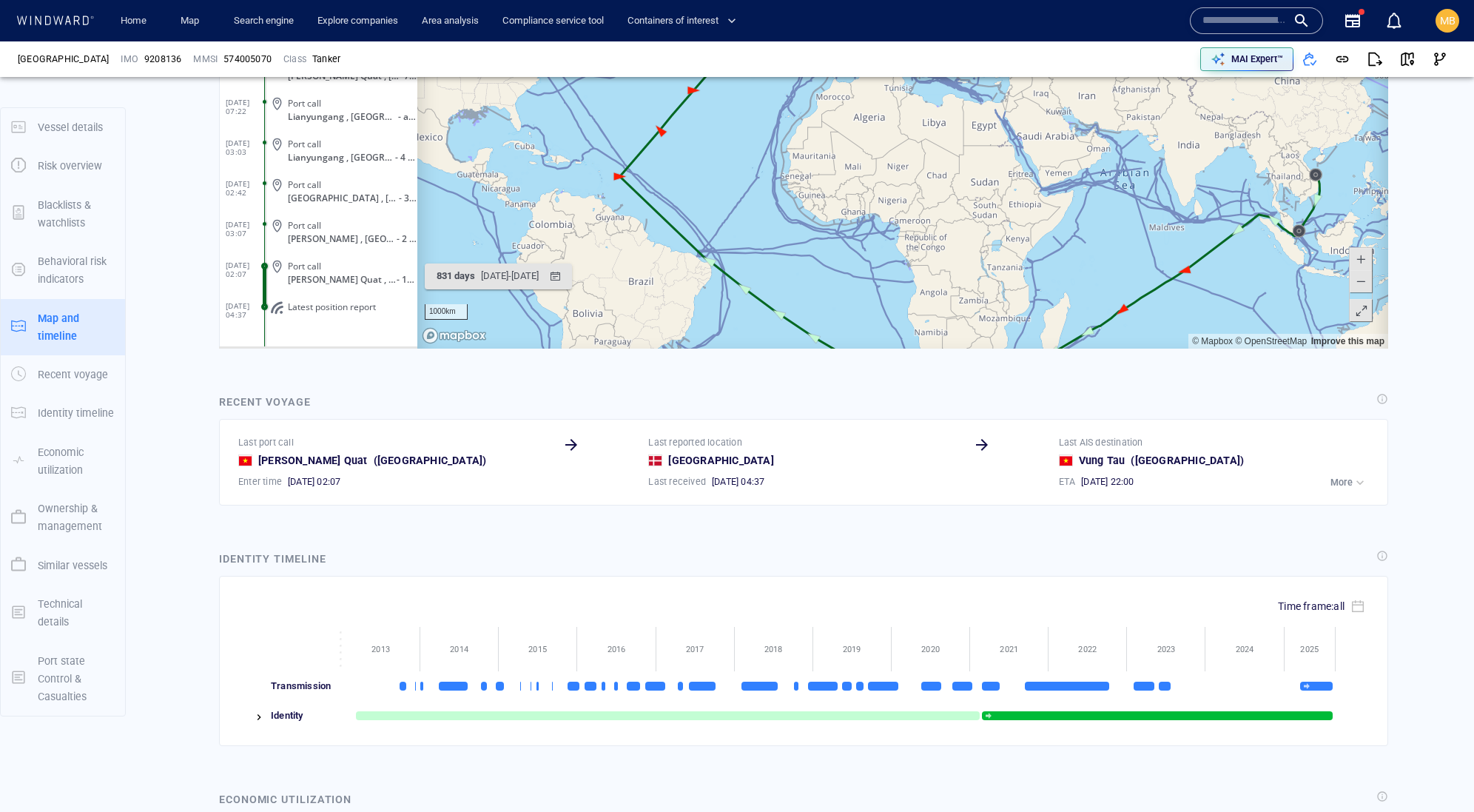
drag, startPoint x: 768, startPoint y: 260, endPoint x: 785, endPoint y: 227, distance: 37.1
click at [777, 237] on canvas "Map" at bounding box center [903, 119] width 971 height 459
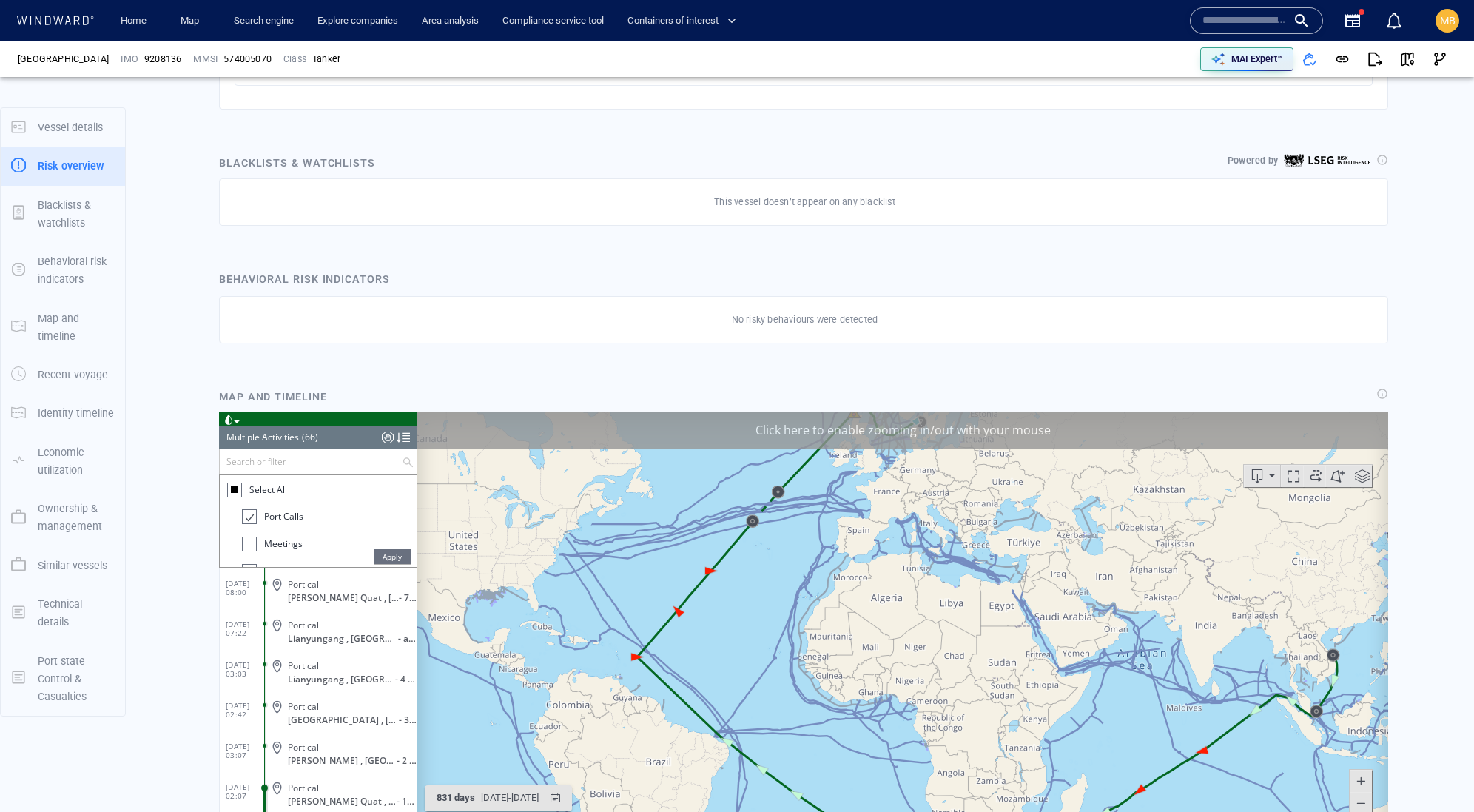
scroll to position [0, 0]
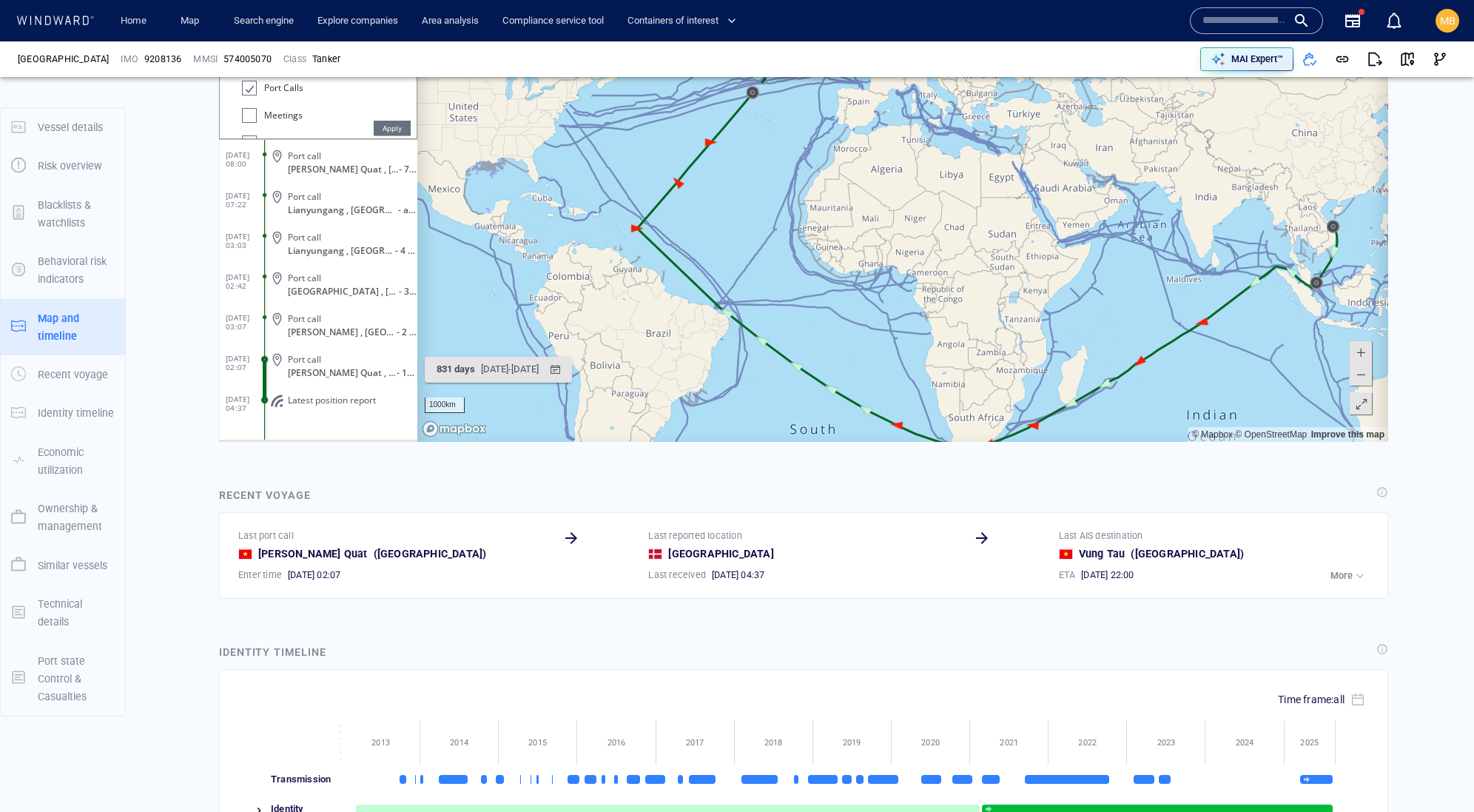
click at [834, 0] on div "Click here to enable zooming in/out with your mouse" at bounding box center [903, 2] width 971 height 37
